Goal: Task Accomplishment & Management: Use online tool/utility

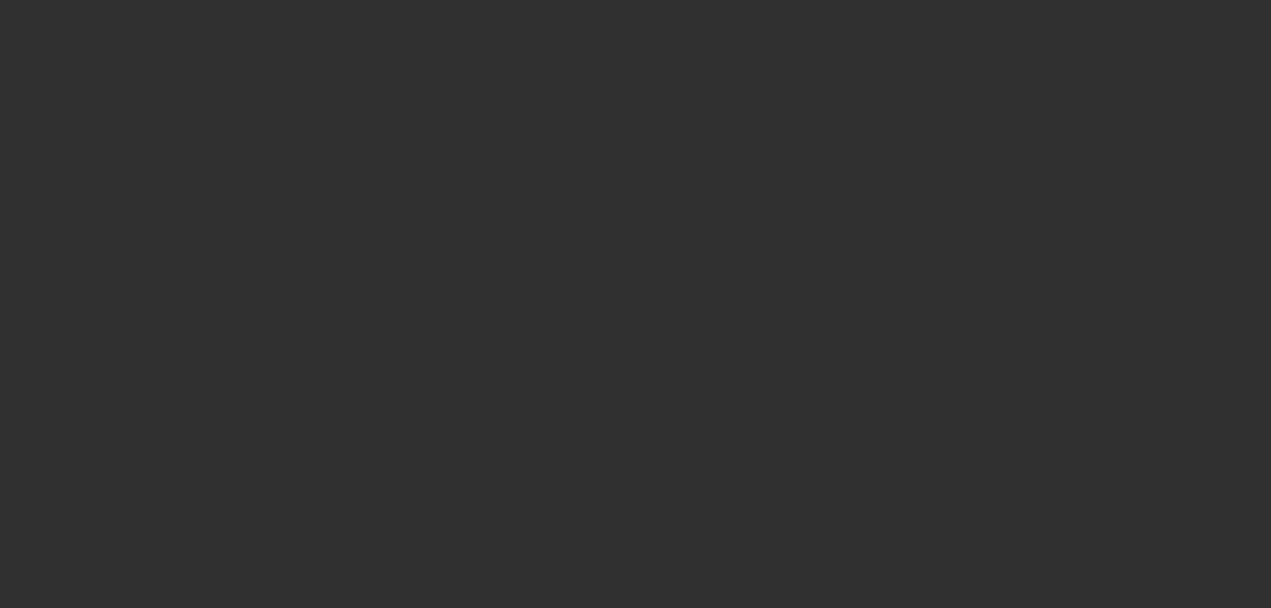
drag, startPoint x: 1271, startPoint y: 148, endPoint x: 1268, endPoint y: 317, distance: 169.4
click at [1270, 315] on html at bounding box center [635, 304] width 1271 height 608
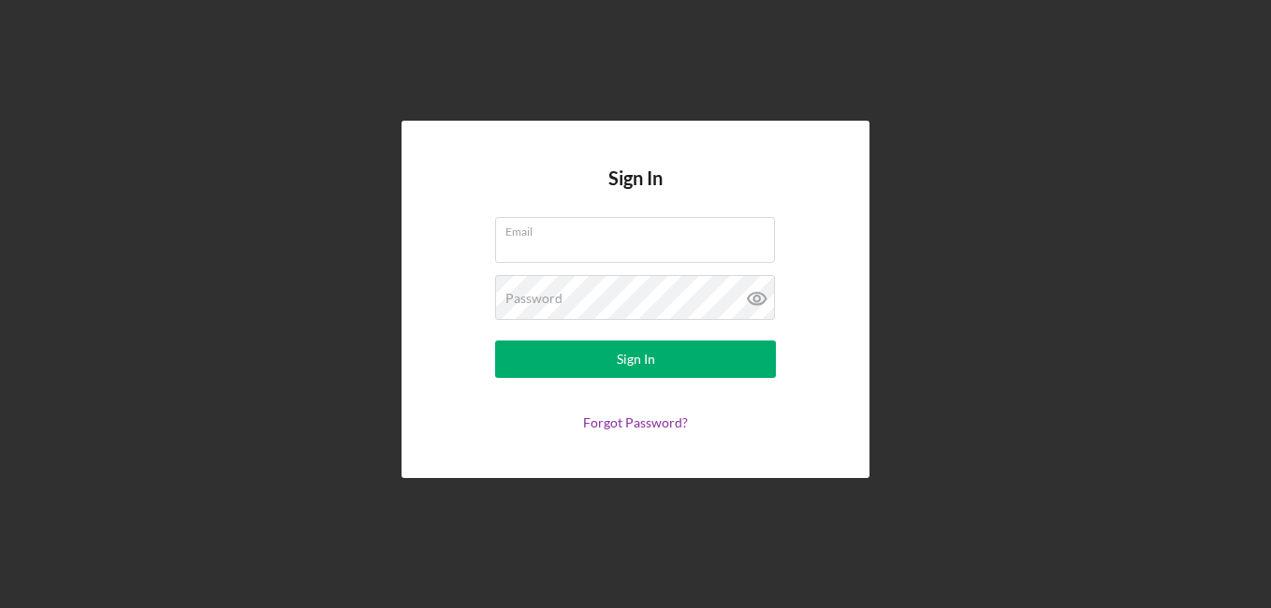
type input "[EMAIL_ADDRESS][DOMAIN_NAME]"
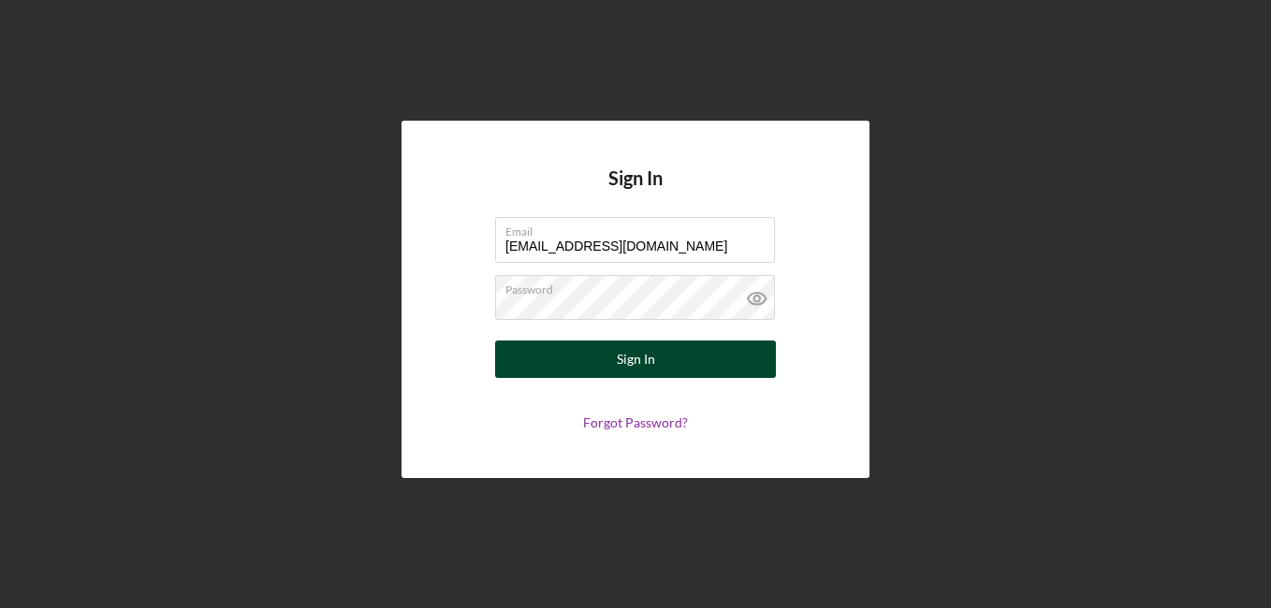
click at [613, 360] on button "Sign In" at bounding box center [635, 359] width 281 height 37
